Goal: Download file/media

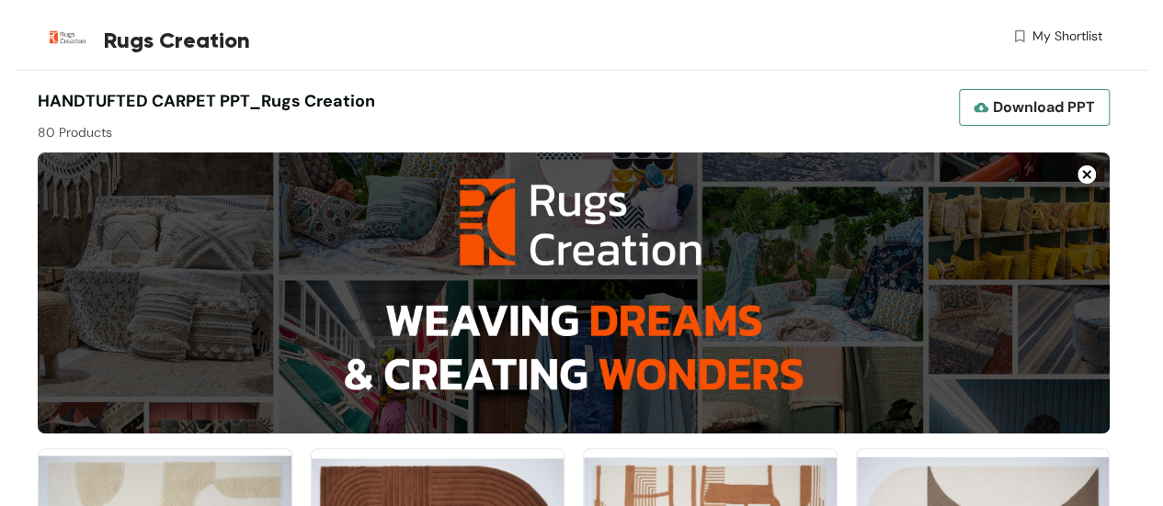
click at [1032, 106] on span "Download PPT" at bounding box center [1044, 107] width 102 height 23
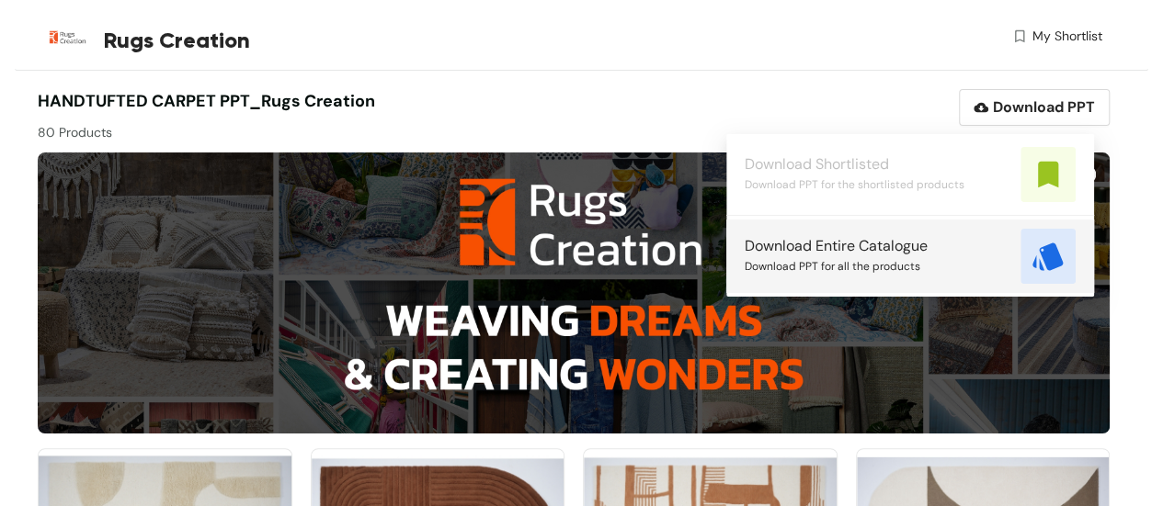
click at [871, 264] on span "Download PPT for all the products" at bounding box center [833, 266] width 176 height 20
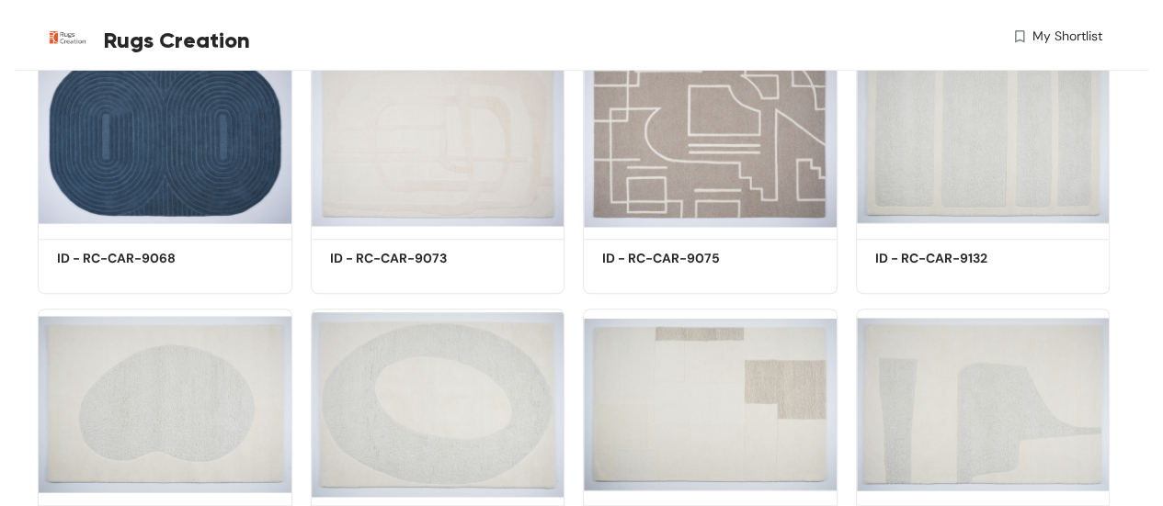
scroll to position [919, 0]
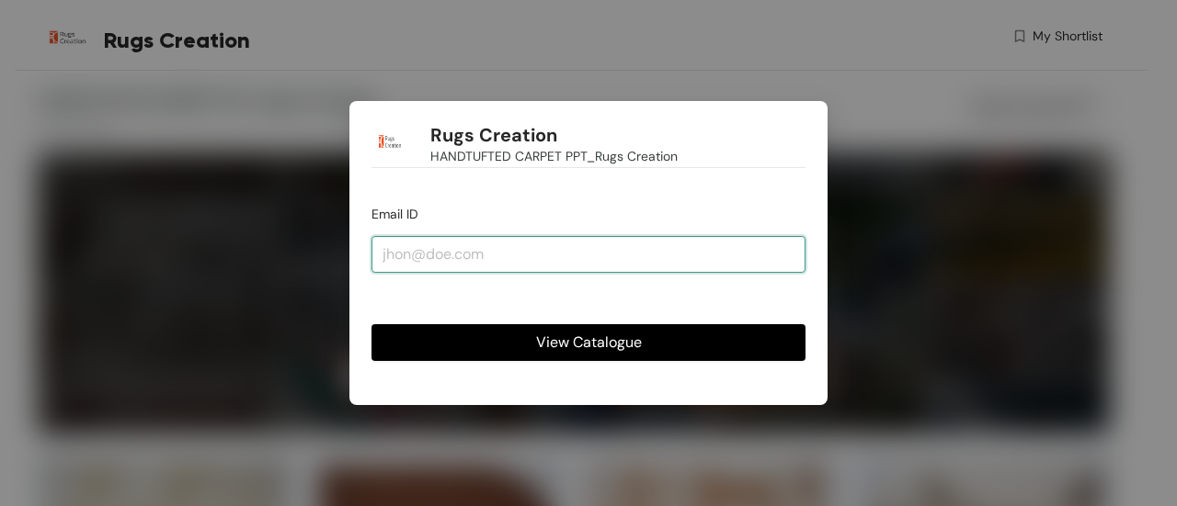
click at [552, 261] on input "email" at bounding box center [588, 254] width 434 height 37
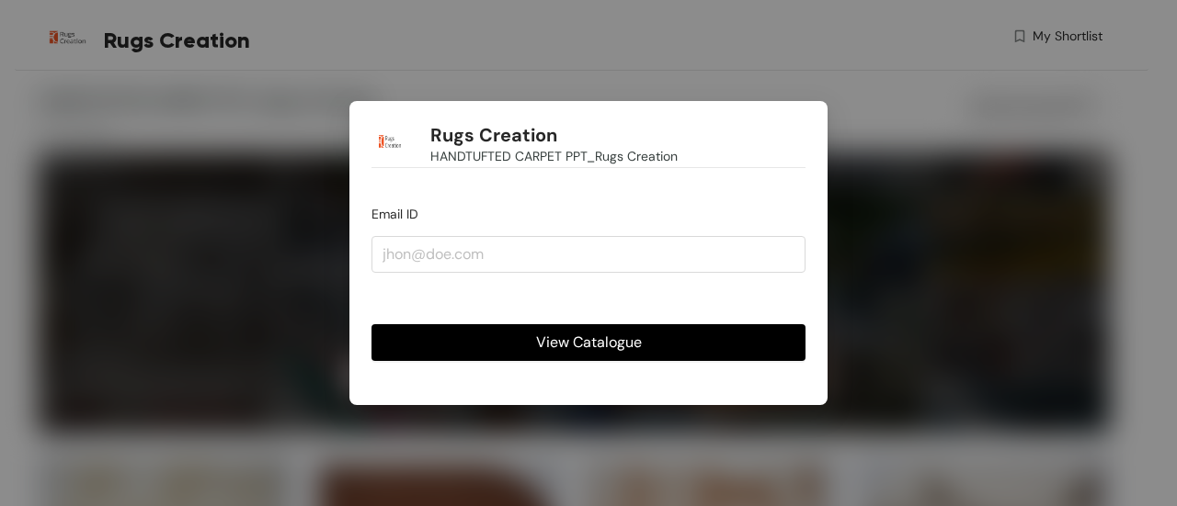
click at [859, 265] on div "Rugs Creation HANDTUFTED CARPET PPT_Rugs Creation Email ID View Catalogue" at bounding box center [588, 253] width 1177 height 506
